Goal: Task Accomplishment & Management: Manage account settings

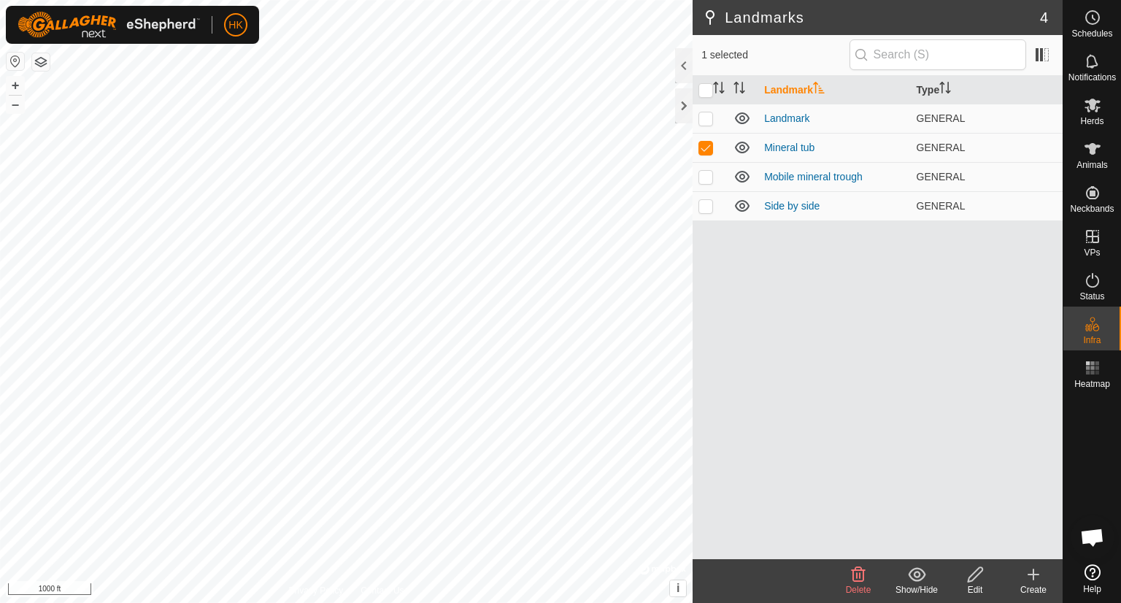
click at [981, 579] on icon at bounding box center [975, 575] width 18 height 18
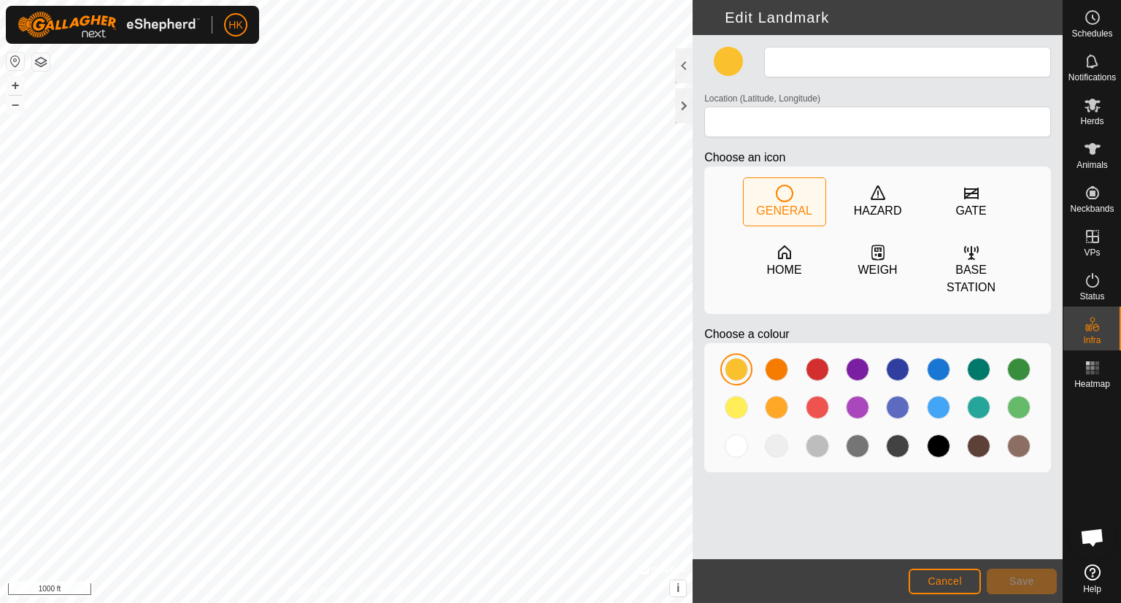
type input "Mineral tub"
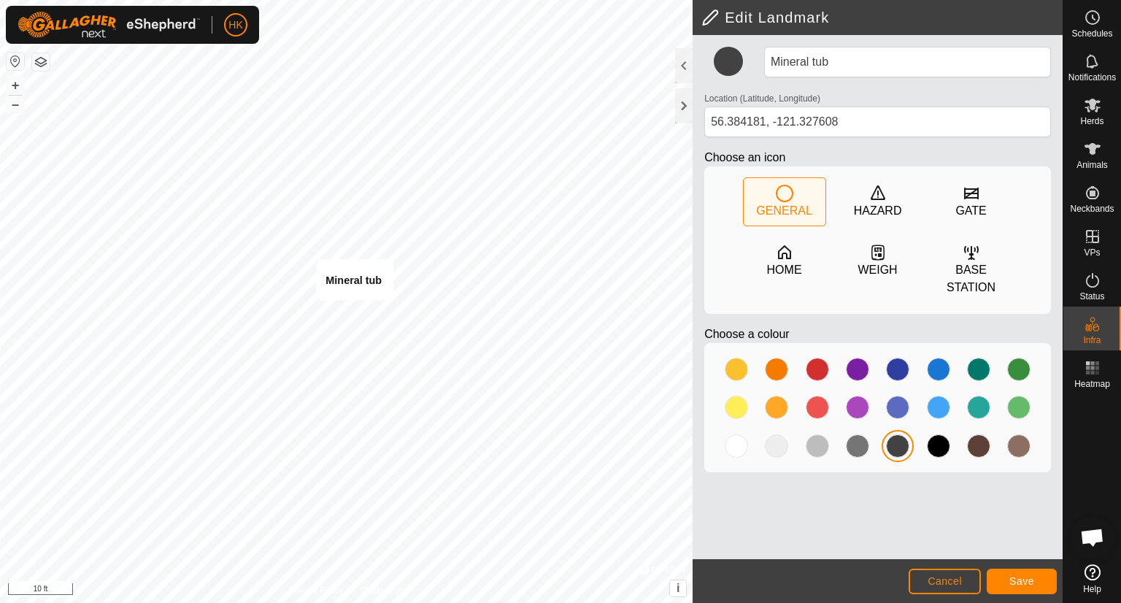
type input "56.384182, -121.327658"
click at [1022, 579] on span "Save" at bounding box center [1022, 581] width 25 height 12
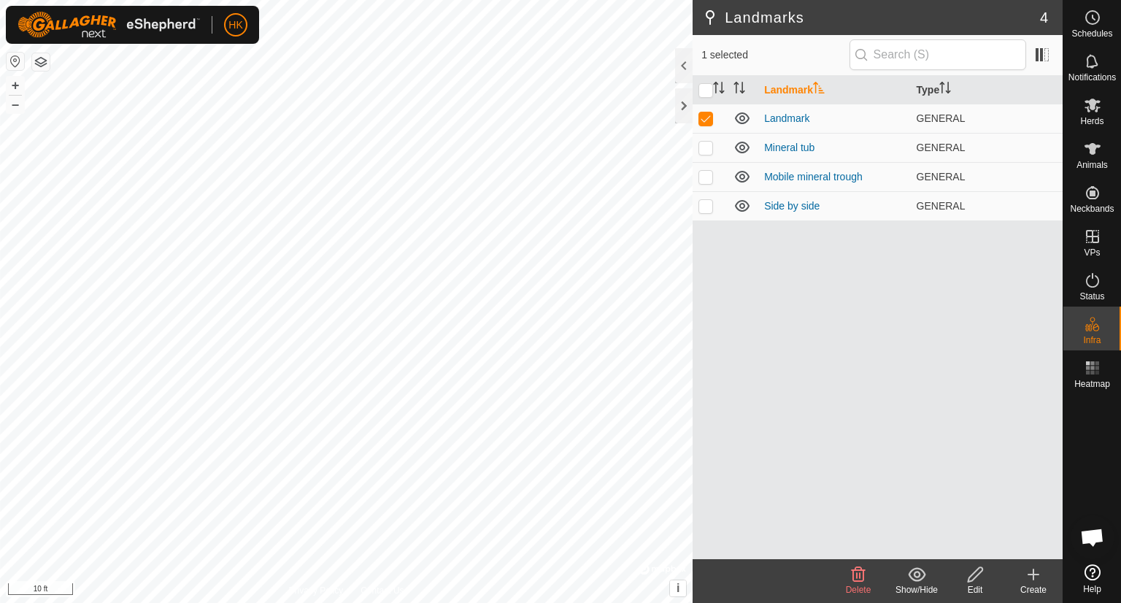
click at [850, 574] on icon at bounding box center [859, 575] width 18 height 18
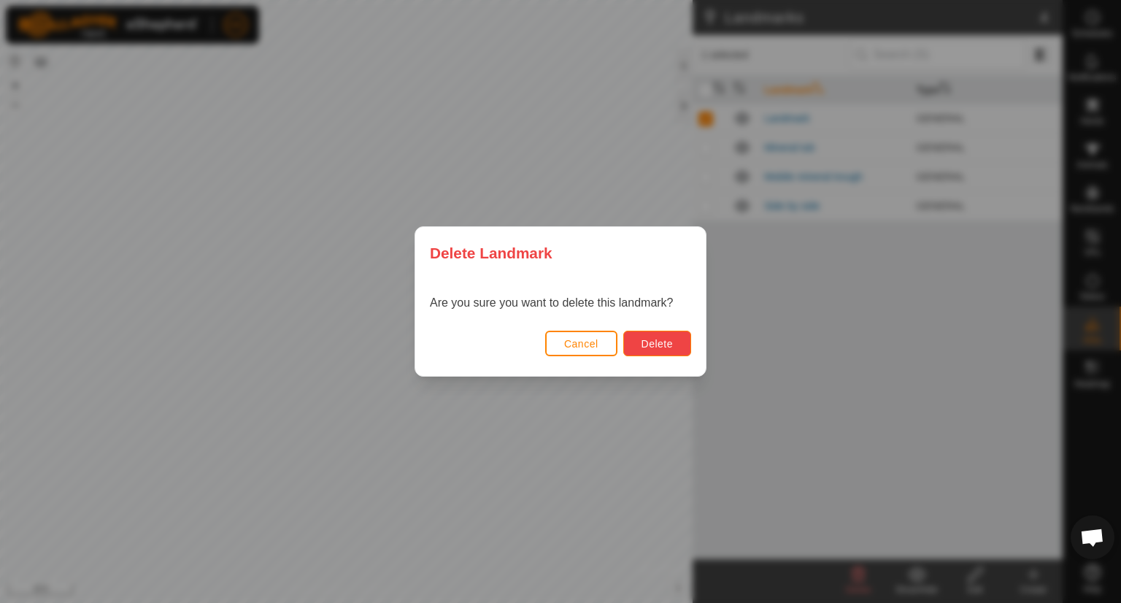
click at [668, 353] on button "Delete" at bounding box center [657, 344] width 68 height 26
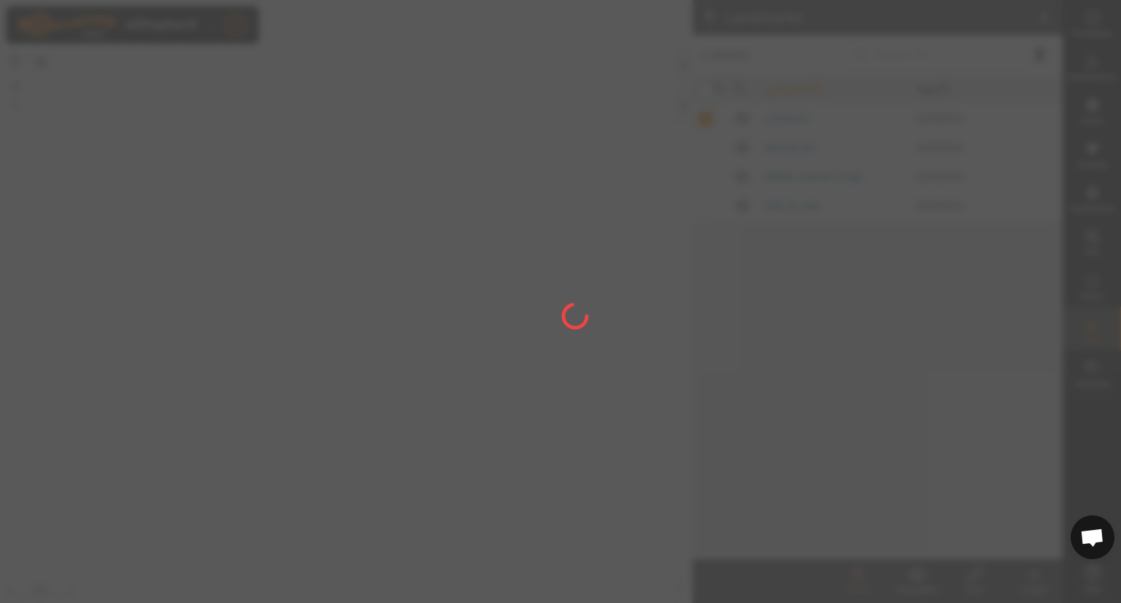
checkbox input "false"
